Goal: Task Accomplishment & Management: Manage account settings

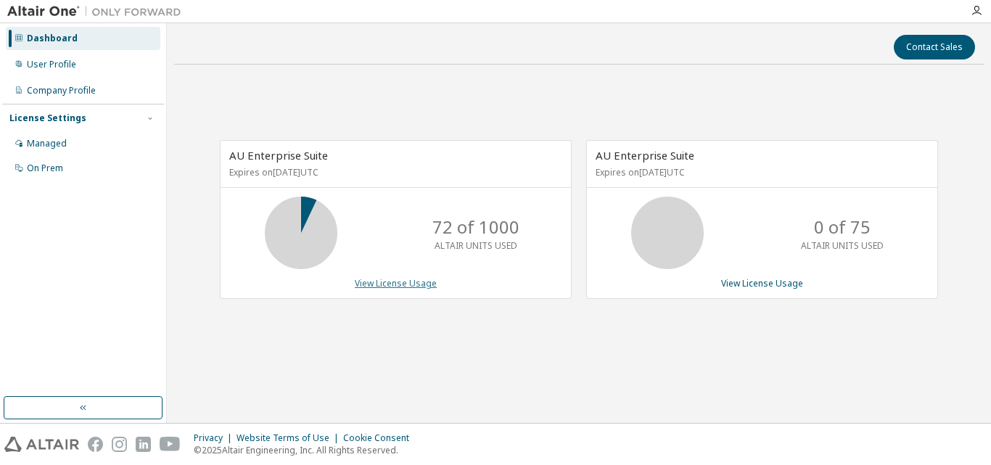
click at [411, 282] on link "View License Usage" at bounding box center [396, 283] width 82 height 12
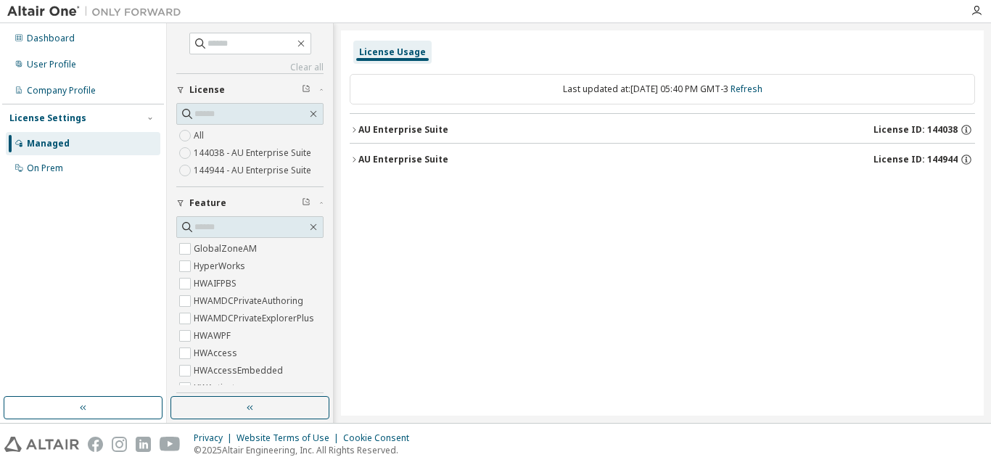
click at [786, 293] on div "License Usage Last updated at: [DATE] 05:40 PM GMT-3 Refresh AU Enterprise Suit…" at bounding box center [662, 222] width 643 height 385
click at [206, 152] on label "144038 - AU Enterprise Suite" at bounding box center [254, 152] width 120 height 17
click at [214, 43] on input "text" at bounding box center [251, 43] width 87 height 15
type input "******"
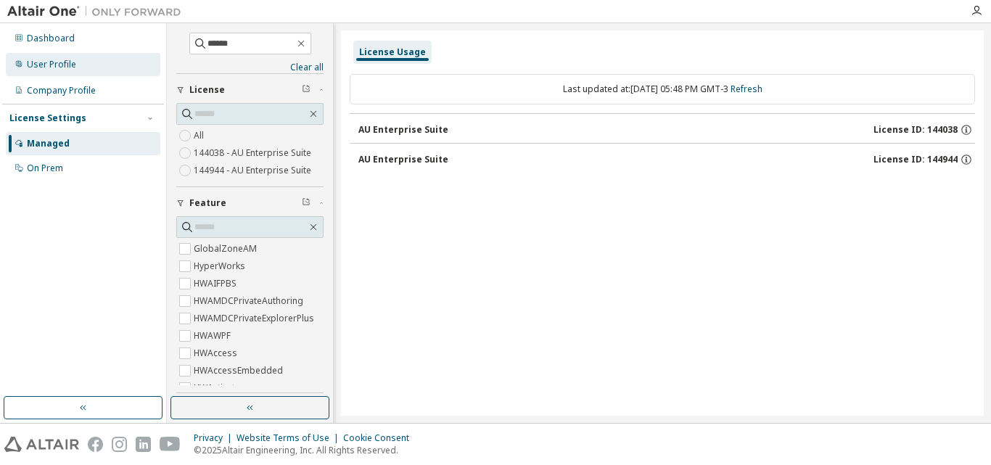
click at [65, 65] on div "User Profile" at bounding box center [51, 65] width 49 height 12
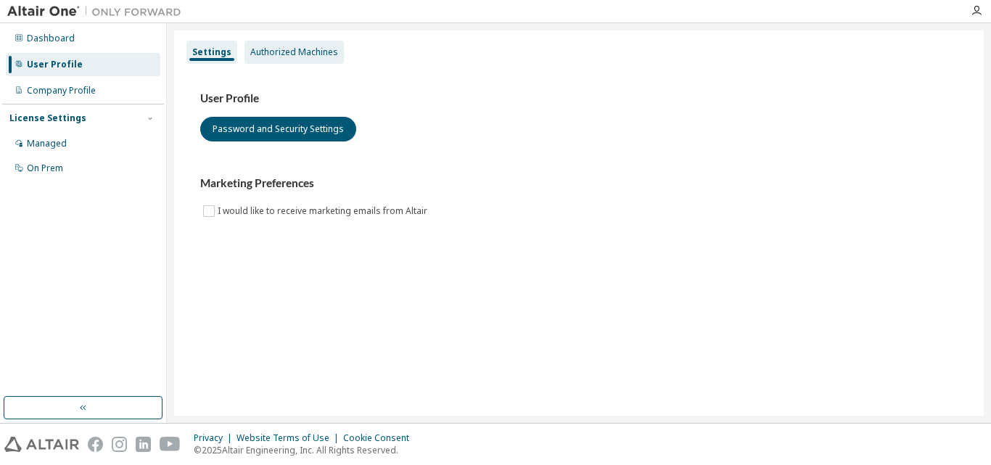
click at [260, 60] on div "Authorized Machines" at bounding box center [294, 52] width 99 height 23
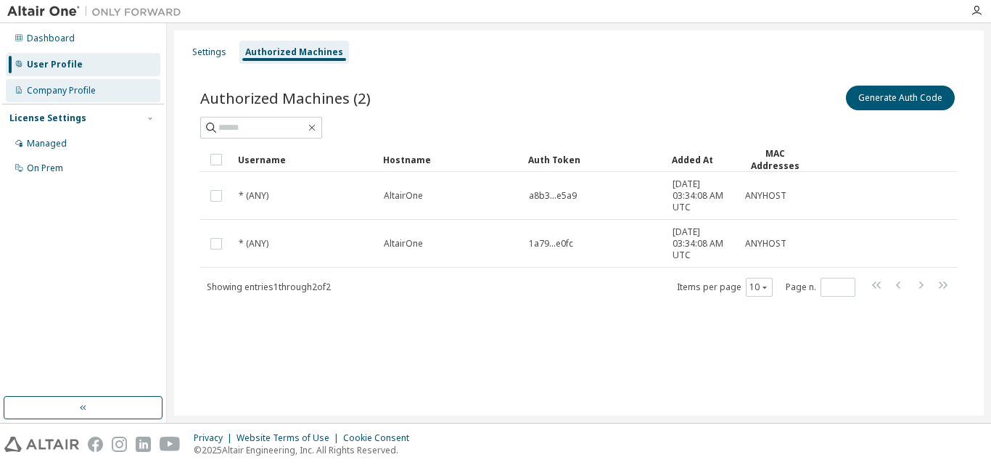
click at [102, 96] on div "Company Profile" at bounding box center [83, 90] width 155 height 23
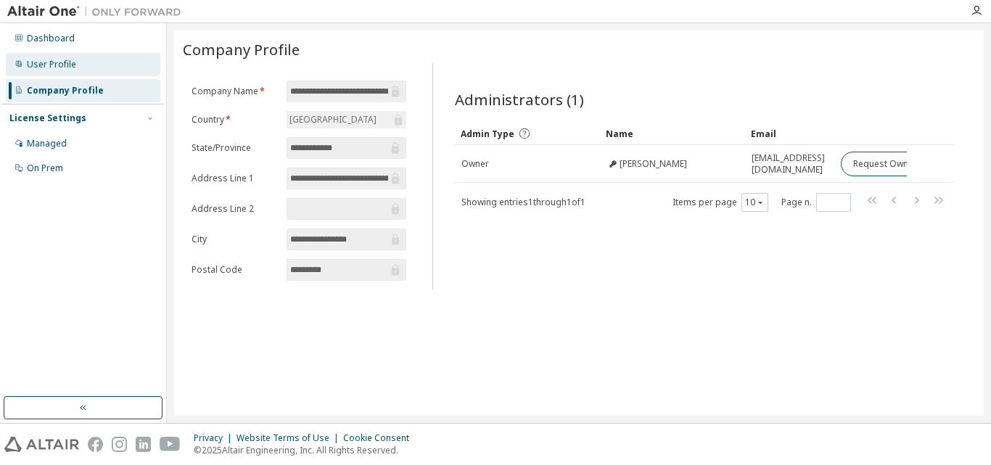
click at [95, 75] on div "User Profile" at bounding box center [83, 64] width 155 height 23
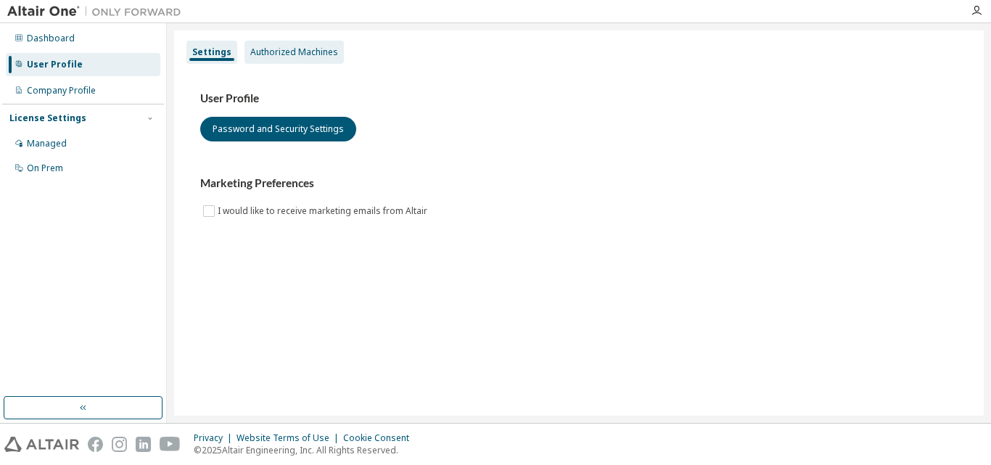
click at [262, 63] on div "Authorized Machines" at bounding box center [294, 52] width 99 height 23
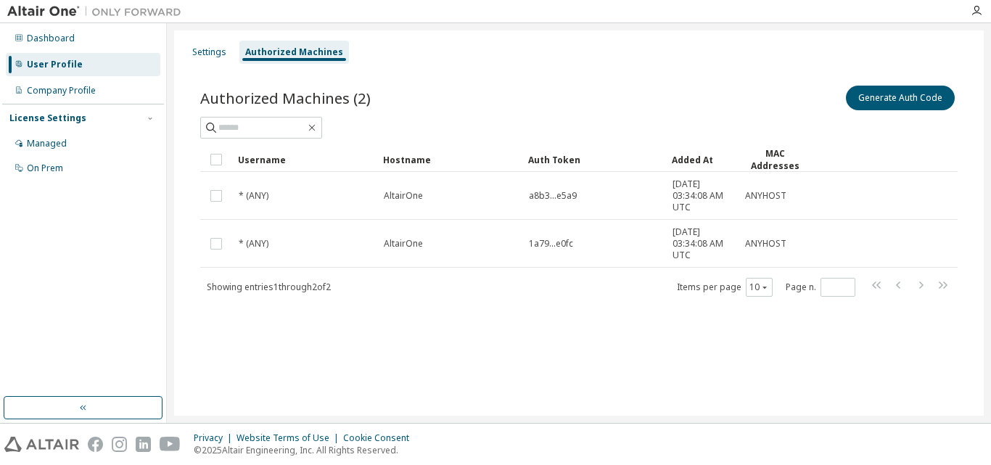
click at [265, 51] on div "Authorized Machines" at bounding box center [294, 52] width 98 height 12
